Goal: Task Accomplishment & Management: Manage account settings

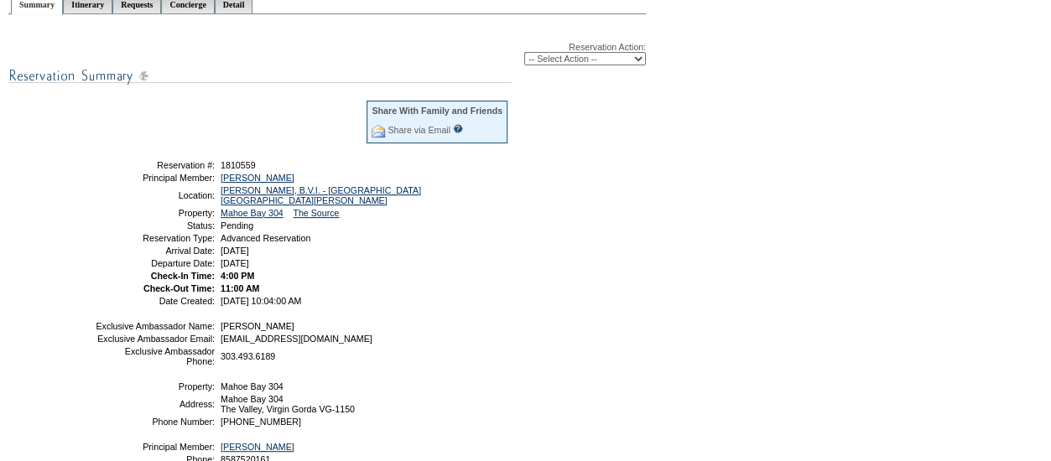
scroll to position [208, 0]
click at [615, 60] on select "-- Select Action -- Modify Reservation Dates Modify Reservation Cost Modify Occ…" at bounding box center [585, 57] width 122 height 13
select select "ConfirmRes"
click at [524, 53] on select "-- Select Action -- Modify Reservation Dates Modify Reservation Cost Modify Occ…" at bounding box center [585, 57] width 122 height 13
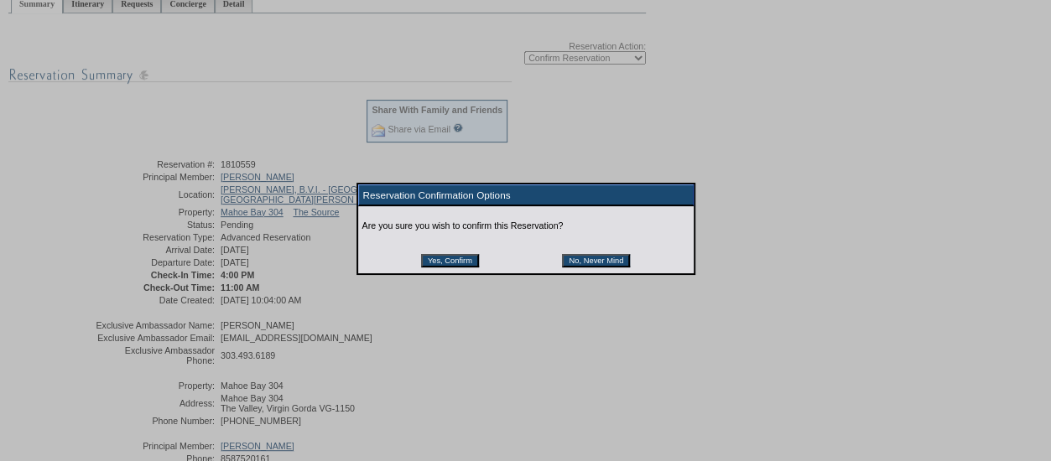
scroll to position [234, 0]
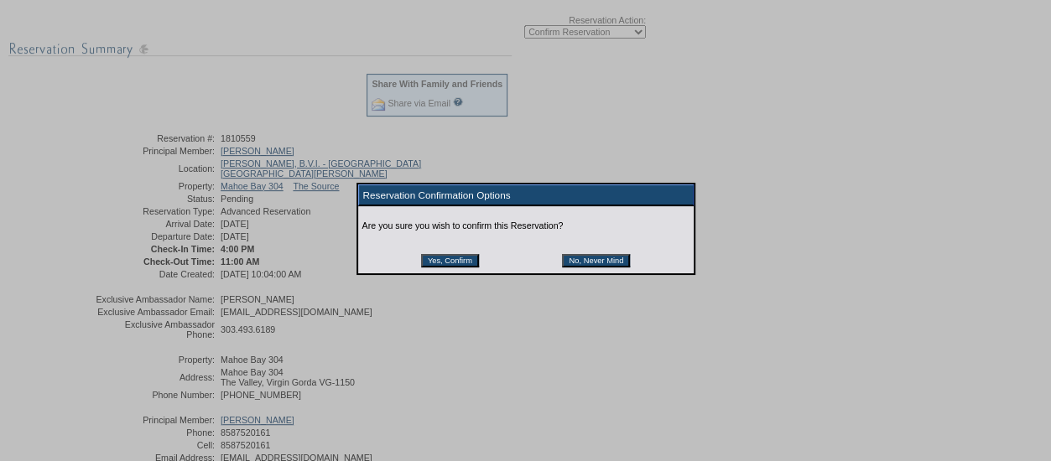
click at [445, 268] on input "Yes, Confirm" at bounding box center [450, 260] width 58 height 13
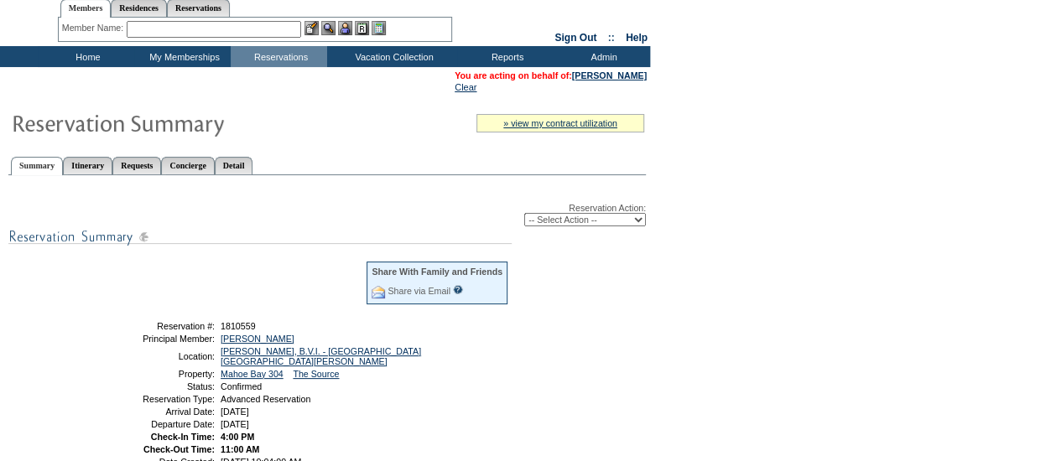
scroll to position [56, 0]
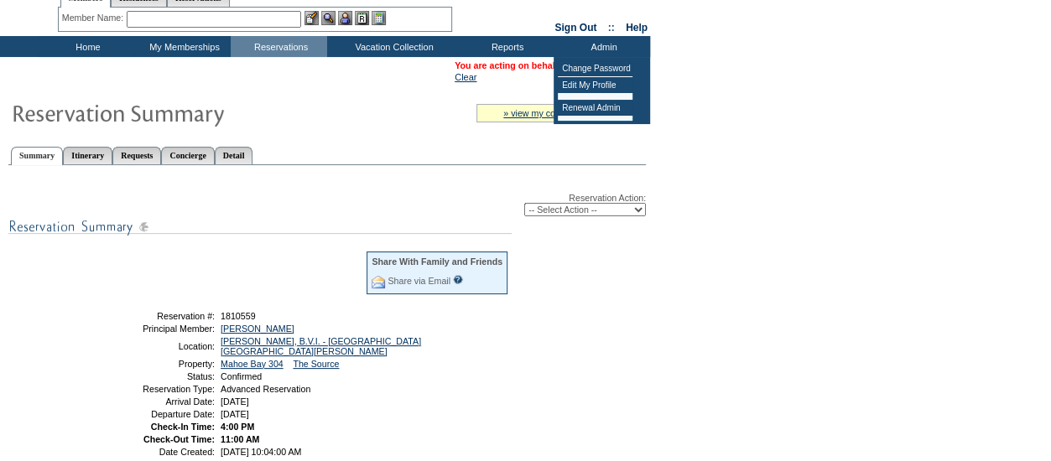
click at [749, 76] on form "Follow Us ::" at bounding box center [525, 357] width 1051 height 827
click at [865, 174] on form "Follow Us ::" at bounding box center [525, 357] width 1051 height 827
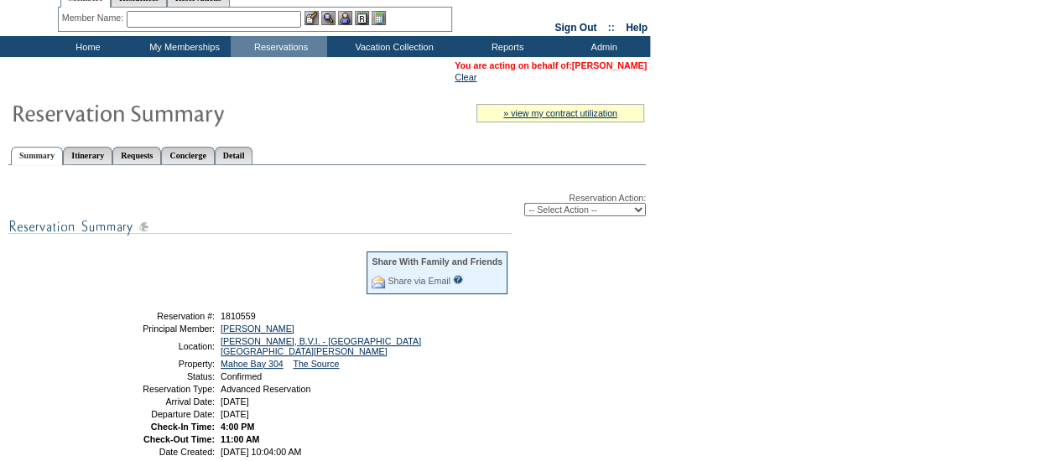
click at [637, 66] on link "[PERSON_NAME]" at bounding box center [609, 65] width 75 height 10
